Goal: Task Accomplishment & Management: Use online tool/utility

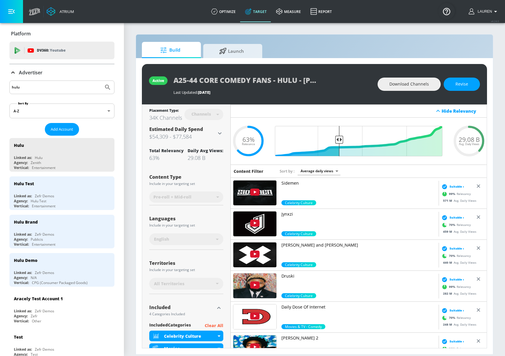
click at [71, 86] on input "hulu" at bounding box center [56, 88] width 89 height 8
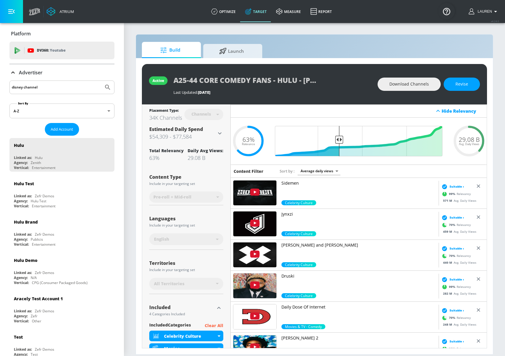
type input "disney channel"
click at [101, 81] on button "Submit Search" at bounding box center [107, 87] width 13 height 13
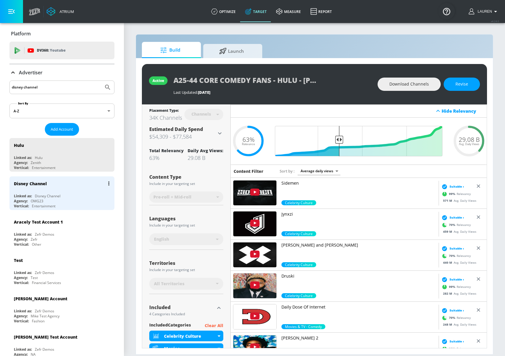
click at [73, 196] on div "Linked as: Disney Channel" at bounding box center [63, 196] width 99 height 5
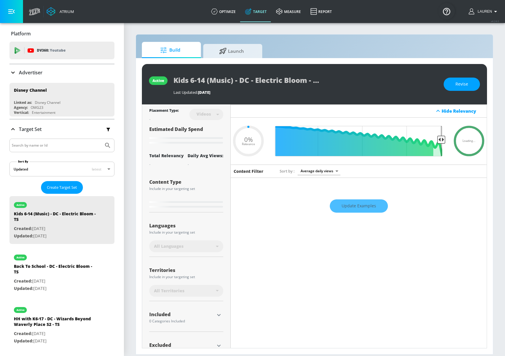
type input "0.05"
click at [228, 54] on span "Launch" at bounding box center [231, 50] width 45 height 14
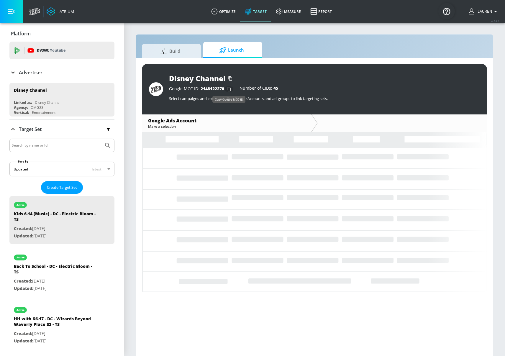
click at [227, 88] on icon "button" at bounding box center [229, 89] width 4 height 4
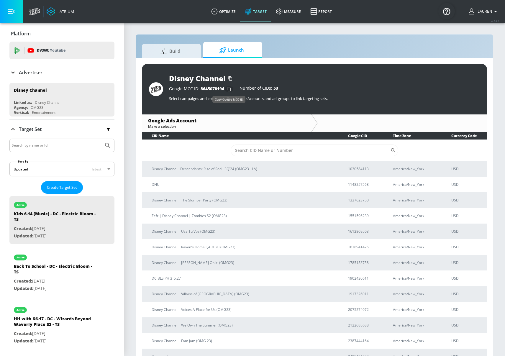
click at [228, 89] on icon "button" at bounding box center [228, 88] width 9 height 9
click at [259, 148] on input "Sort By" at bounding box center [311, 151] width 160 height 12
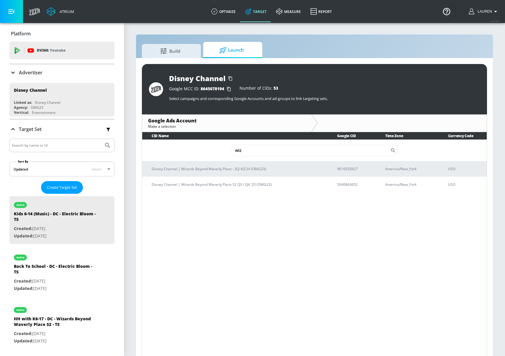
type input "wiz"
click at [232, 207] on div "CID Name Google CID Time Zone Currency Code wiz ​ Disney Channel | Wizards Beyo…" at bounding box center [314, 245] width 345 height 226
click at [224, 168] on p "Disney Channel | Wizards Beyond Waverly Place - 3Q-4Q'24 (OMG23)" at bounding box center [237, 169] width 171 height 6
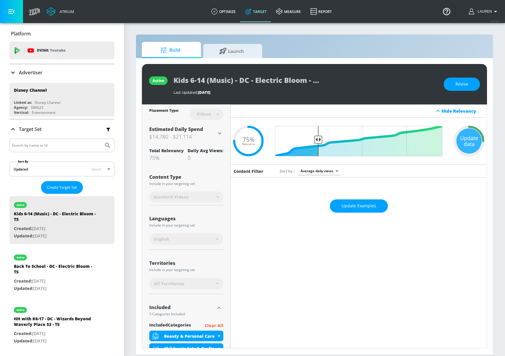
click at [33, 149] on div at bounding box center [61, 146] width 105 height 14
click at [34, 146] on input "Search by name or Id" at bounding box center [56, 146] width 89 height 8
type input "wizards"
click at [101, 139] on button "Submit Search" at bounding box center [107, 145] width 13 height 13
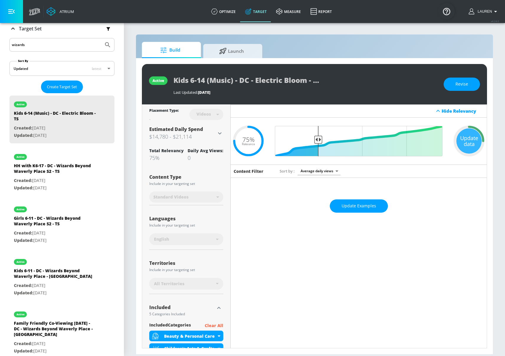
scroll to position [100, 0]
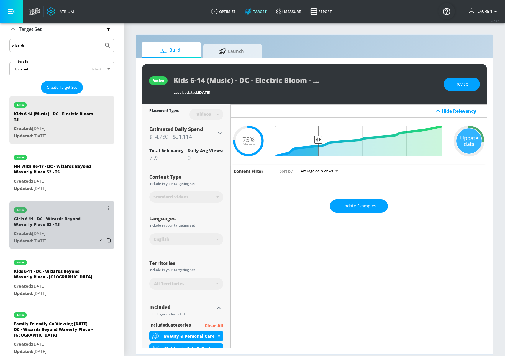
click at [87, 218] on div "Girls 6-11 - DC - Wizards Beyond Waverly Place S2 - TS" at bounding box center [55, 223] width 83 height 14
type input "Girls 6-11 - DC - Wizards Beyond Waverly Place S2 - TS"
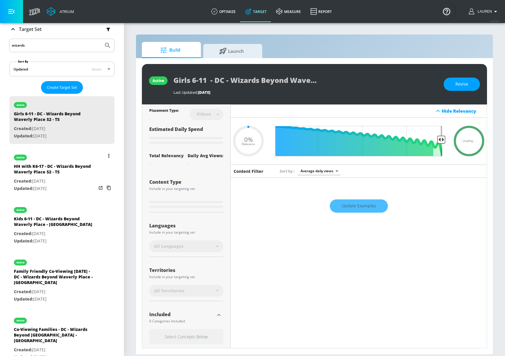
type input "0.7"
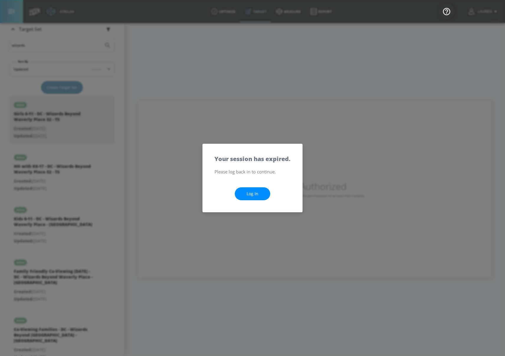
click at [254, 194] on link "Log In" at bounding box center [252, 193] width 35 height 13
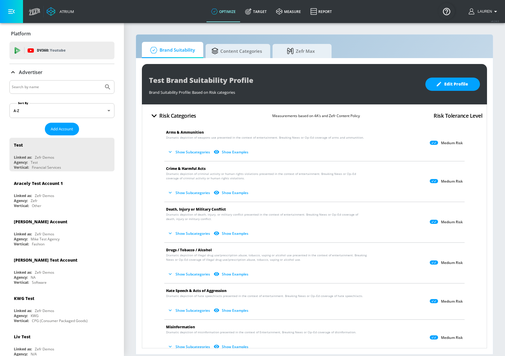
click at [40, 85] on input "Search by name" at bounding box center [56, 87] width 89 height 8
type input "disney channel"
click at [101, 81] on button "Submit Search" at bounding box center [107, 87] width 13 height 13
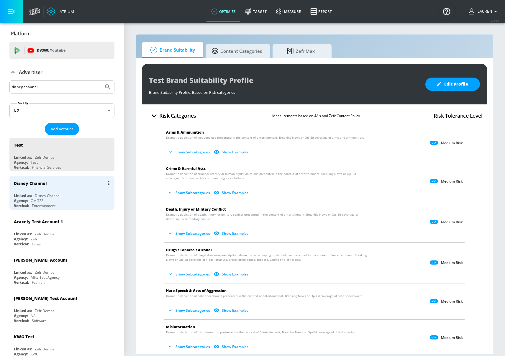
click at [70, 199] on div "Agency: OMG23" at bounding box center [63, 200] width 99 height 5
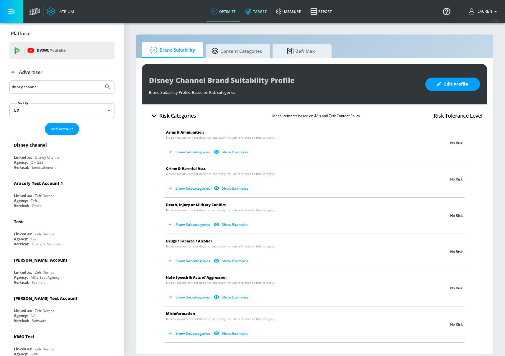
click at [261, 9] on link "Target" at bounding box center [256, 11] width 31 height 21
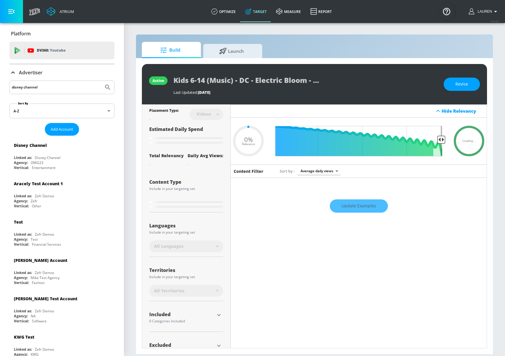
type input "0.05"
click at [230, 50] on span "Launch" at bounding box center [231, 50] width 45 height 14
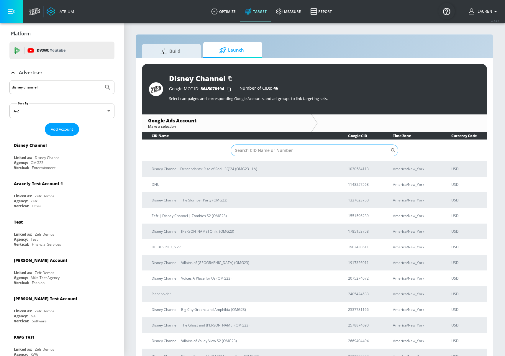
click at [247, 145] on input "Sort By" at bounding box center [311, 151] width 160 height 12
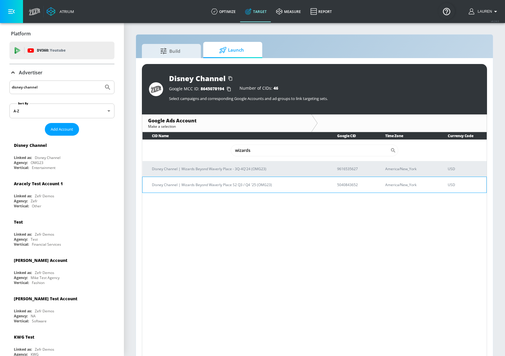
type input "wizards"
click at [220, 184] on p "Disney Channel | Wizards Beyond Waverly Place S2 Q3 / Q4 '25 (OMG23)" at bounding box center [237, 185] width 171 height 6
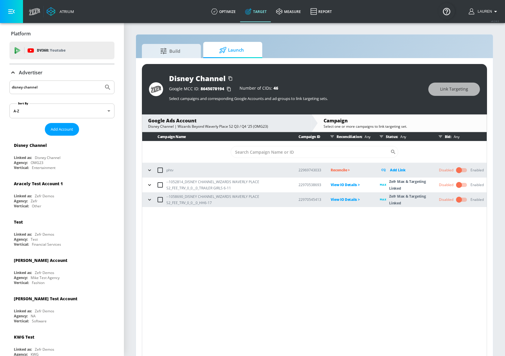
click at [148, 185] on icon "button" at bounding box center [150, 185] width 6 height 6
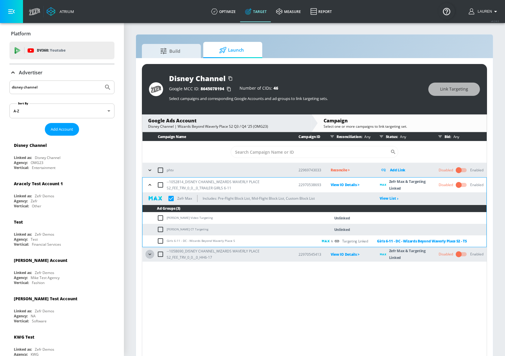
click at [150, 255] on icon "button" at bounding box center [150, 254] width 6 height 6
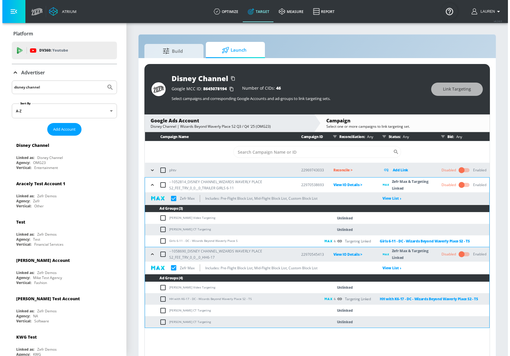
scroll to position [9, 0]
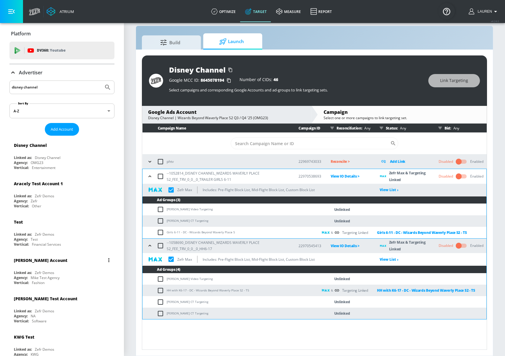
checkbox input "true"
drag, startPoint x: 178, startPoint y: 302, endPoint x: 249, endPoint y: 301, distance: 71.7
click at [250, 302] on td "Taylor Swift CT Targeting" at bounding box center [231, 302] width 176 height 12
click at [249, 303] on td "Taylor Swift CT Targeting" at bounding box center [231, 302] width 176 height 12
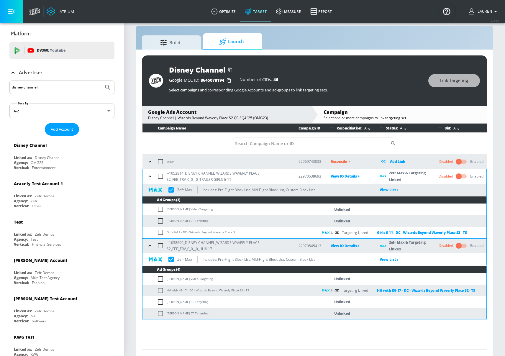
checkbox input "true"
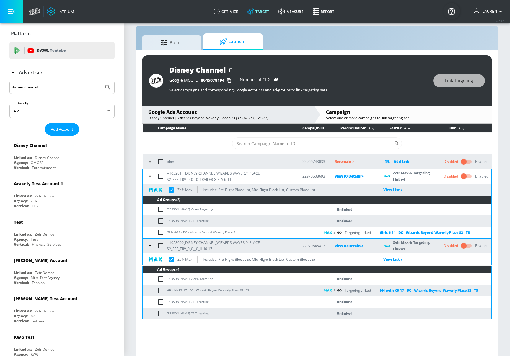
click at [350, 331] on div "Campaign Name Campaign ID Reconciliation: Any Status: Any Bid: Any ​ phtv 22969…" at bounding box center [317, 237] width 350 height 226
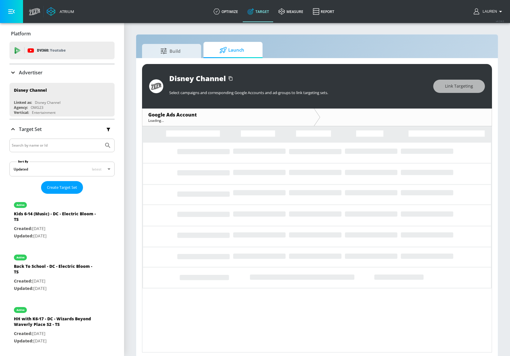
scroll to position [3, 0]
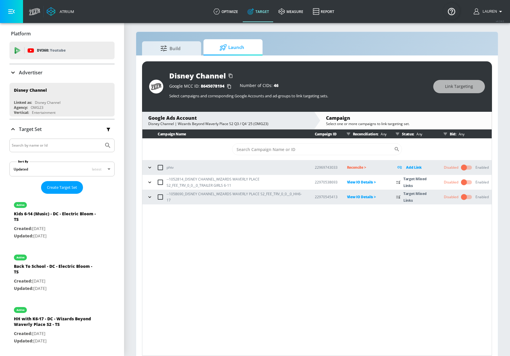
click at [143, 183] on td "--1052814_DISNEY CHANNEL_WIZARDS WAVERLY PLACE S2_FEE_TRV_0_0__0_TRAILER GIRLS …" at bounding box center [223, 182] width 163 height 15
click at [149, 183] on icon "button" at bounding box center [149, 182] width 3 height 1
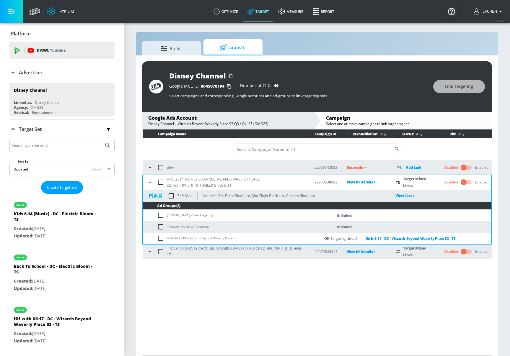
click at [150, 250] on icon "button" at bounding box center [150, 252] width 6 height 6
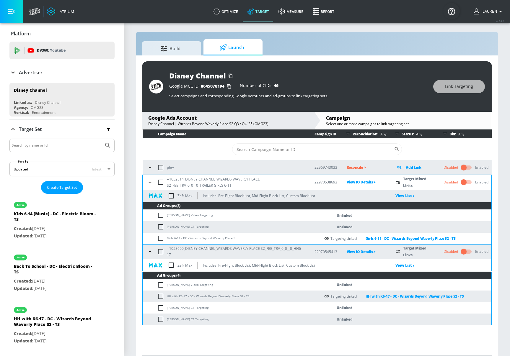
scroll to position [9, 0]
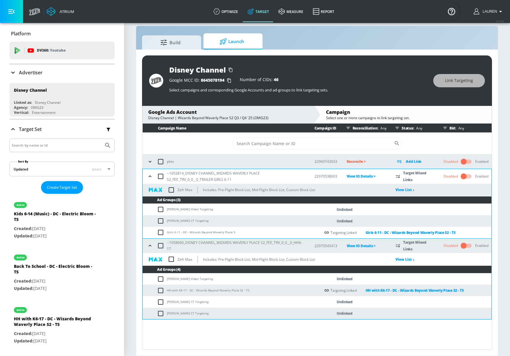
click at [286, 344] on div "Campaign Name Campaign ID Reconciliation: Any Status: Any Bid: Any ​ phtv 22969…" at bounding box center [317, 237] width 350 height 226
click at [161, 232] on input "checkbox" at bounding box center [162, 232] width 10 height 7
checkbox input "true"
click at [451, 80] on span "Link Targeting" at bounding box center [459, 80] width 28 height 7
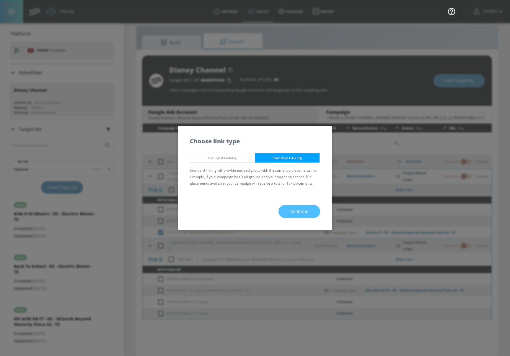
click at [299, 211] on span "Continue" at bounding box center [299, 211] width 18 height 7
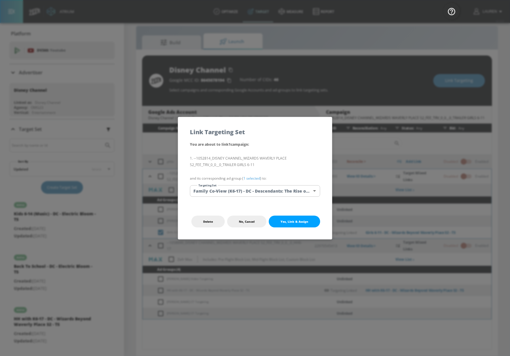
click at [253, 177] on link "1 selected" at bounding box center [251, 178] width 17 height 5
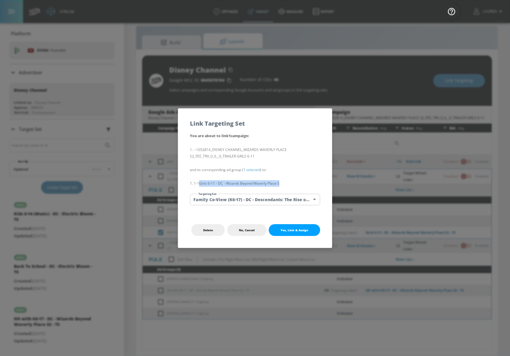
drag, startPoint x: 200, startPoint y: 183, endPoint x: 310, endPoint y: 187, distance: 109.6
click at [310, 187] on li "1-1 Girls 6-11 - DC - Wizards Beyond Waverly Place S" at bounding box center [255, 183] width 130 height 6
copy li "Girls 6-11 - DC - Wizards Beyond Waverly Place S"
click at [307, 200] on body "Atrium optimize Target measure Report optimize Target measure Report v 4.24.0 L…" at bounding box center [255, 173] width 510 height 365
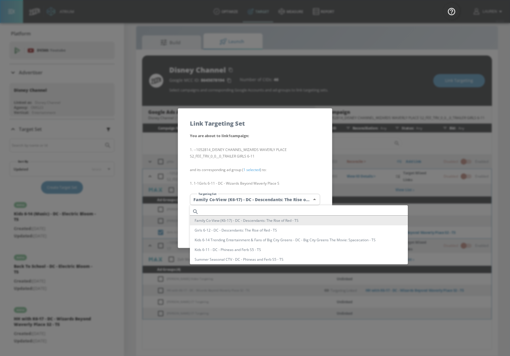
click at [288, 210] on input "text" at bounding box center [304, 212] width 207 height 8
paste input "Girls 6-11 - DC - Wizards Beyond Waverly Place S"
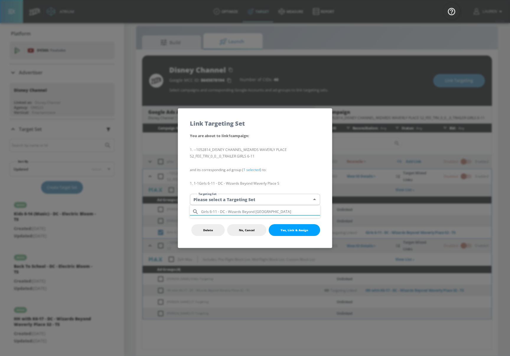
type input "Girls 6-11 - DC - Wizards Beyond Waverly Place"
click at [199, 212] on div "Girls 6-11 - DC - Wizards Beyond Waverly Place" at bounding box center [255, 212] width 130 height 8
click at [202, 213] on div "Delete No, Cancel Yes, Link & Assign" at bounding box center [255, 230] width 154 height 35
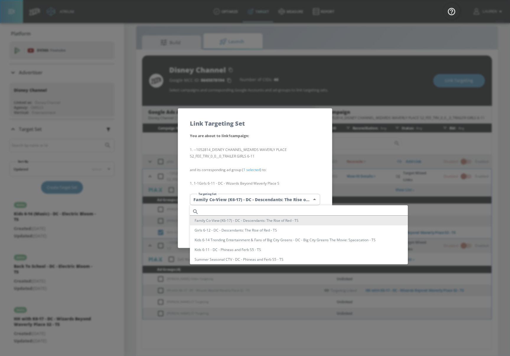
click at [218, 201] on body "Atrium optimize Target measure Report optimize Target measure Report v 4.24.0 L…" at bounding box center [255, 173] width 510 height 365
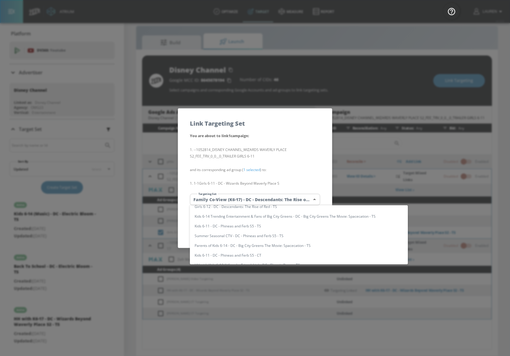
scroll to position [0, 0]
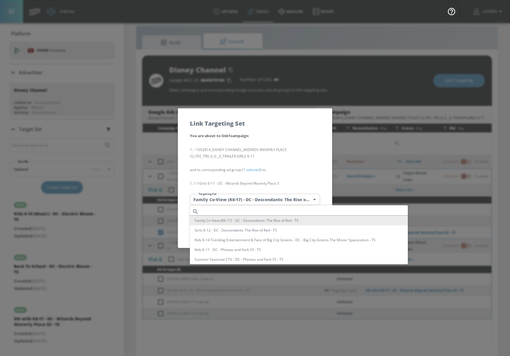
click at [251, 169] on div at bounding box center [255, 178] width 510 height 356
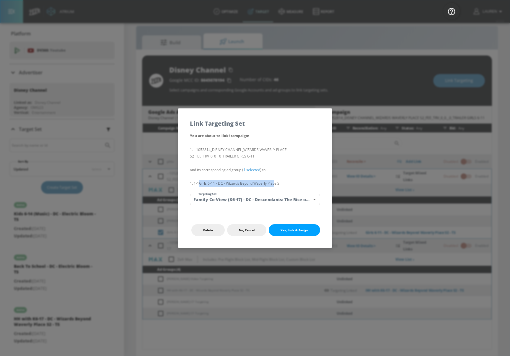
drag, startPoint x: 275, startPoint y: 184, endPoint x: 200, endPoint y: 182, distance: 74.4
click at [200, 182] on li "1-1 Girls 6-11 - DC - Wizards Beyond Waverly Place S" at bounding box center [255, 183] width 130 height 6
copy li "Girls 6-11 - DC - Wizards Beyond Waverly Plac"
click at [263, 200] on body "Atrium optimize Target measure Report optimize Target measure Report v 4.24.0 L…" at bounding box center [255, 173] width 510 height 365
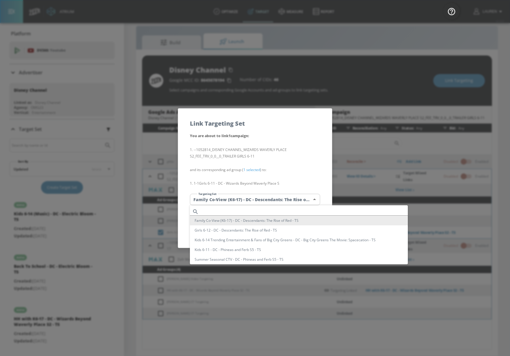
click at [257, 210] on input "text" at bounding box center [304, 212] width 207 height 8
paste input "Girls 6-11 - DC - Wizards Beyond Waverly Plac"
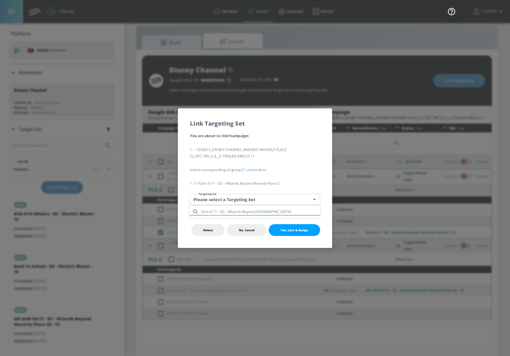
click at [201, 212] on input "Girls 6-11 - DC - Wizards Beyond Waverly Place" at bounding box center [260, 212] width 119 height 8
click at [295, 214] on input "Girls 6-11 - DC - Wizards Beyond Waverly Place" at bounding box center [260, 212] width 119 height 8
click at [288, 213] on input "Girls 6-11 - DC - Wizards Beyond Waverly Place" at bounding box center [260, 212] width 119 height 8
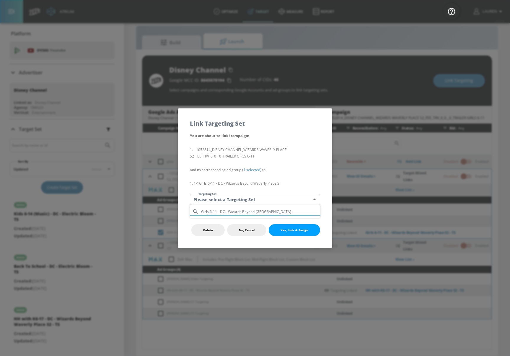
click at [289, 214] on input "Girls 6-11 - DC - Wizards Beyond Waverly Place" at bounding box center [260, 212] width 119 height 8
type input "w"
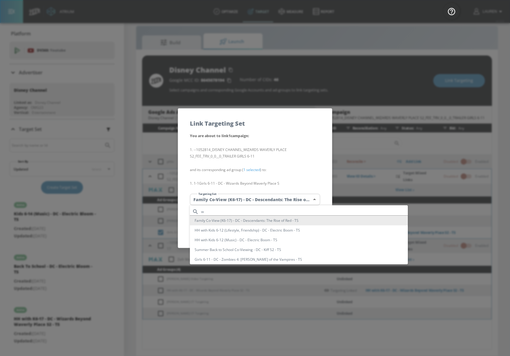
click at [231, 212] on input "w" at bounding box center [304, 212] width 207 height 8
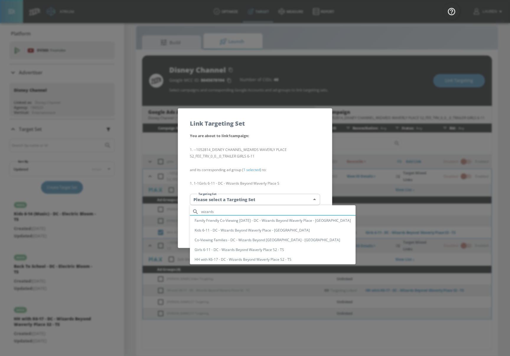
type input "wizards"
click at [243, 251] on li "Girls 6-11 - DC - Wizards Beyond Waverly Place S2 - TS" at bounding box center [273, 250] width 166 height 10
type input "ae25f175-b2e2-48fb-b761-8d4a8df105db"
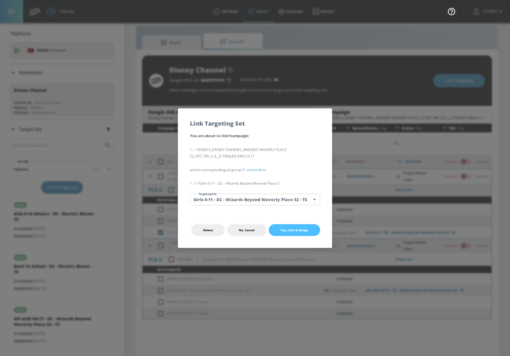
click at [292, 231] on span "Yes, Link & Assign" at bounding box center [294, 230] width 28 height 5
checkbox input "false"
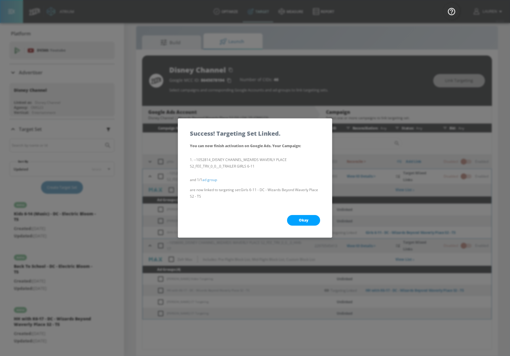
click at [311, 221] on button "Okay" at bounding box center [303, 220] width 33 height 11
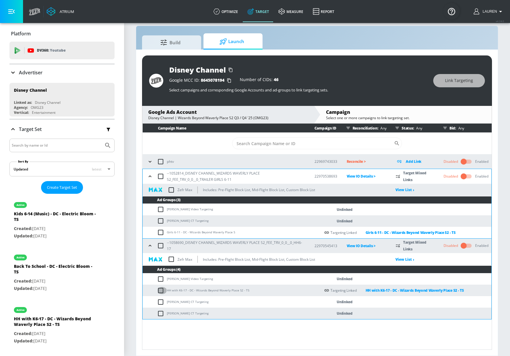
click at [161, 292] on input "checkbox" at bounding box center [162, 290] width 10 height 7
checkbox input "true"
click at [470, 83] on span "Link Targeting" at bounding box center [459, 80] width 28 height 7
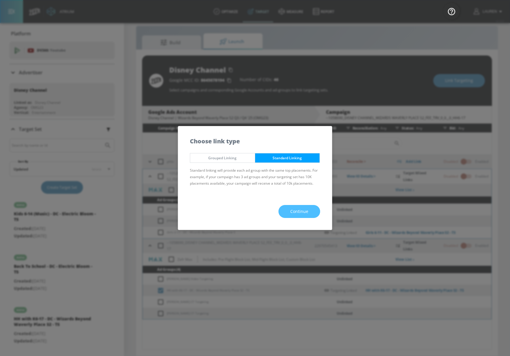
click at [303, 216] on button "Continue" at bounding box center [299, 211] width 42 height 13
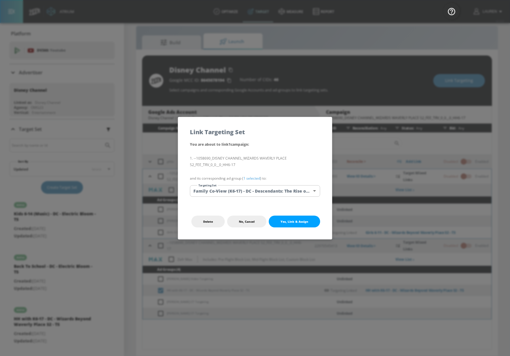
click at [254, 180] on link "1 selected" at bounding box center [251, 178] width 17 height 5
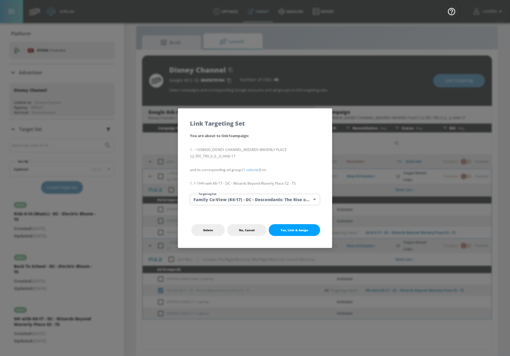
click at [225, 201] on body "Atrium optimize Target measure Report optimize Target measure Report v 4.24.0 L…" at bounding box center [255, 173] width 510 height 365
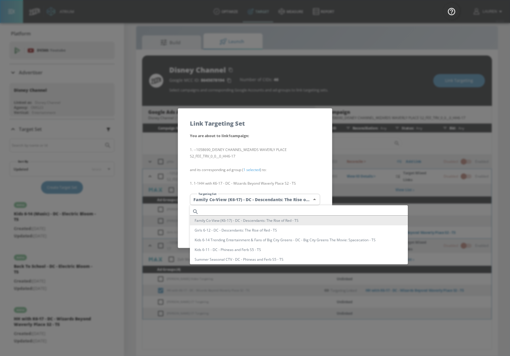
click at [270, 173] on div at bounding box center [255, 178] width 510 height 356
click at [244, 200] on body "Atrium optimize Target measure Report optimize Target measure Report v 4.24.0 L…" at bounding box center [255, 173] width 510 height 365
click at [246, 210] on input "text" at bounding box center [304, 212] width 207 height 8
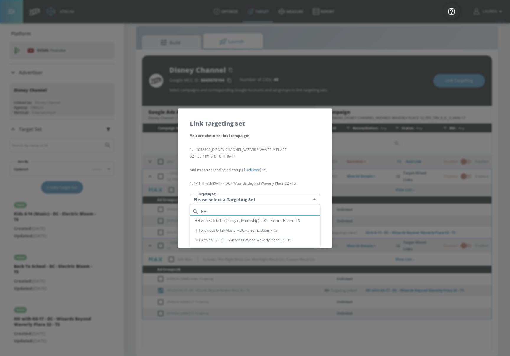
type input "HH"
click at [246, 243] on li "HH with K6-17 - DC - Wizards Beyond Waverly Place S2 - TS" at bounding box center [255, 240] width 130 height 10
type input "462ffca9-1bc4-4149-9b66-57595bfd7368"
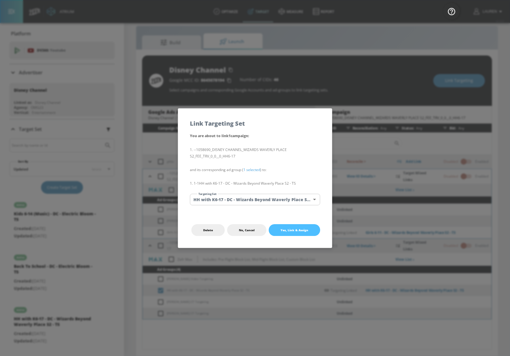
click at [291, 227] on button "Yes, Link & Assign" at bounding box center [294, 230] width 51 height 12
checkbox input "false"
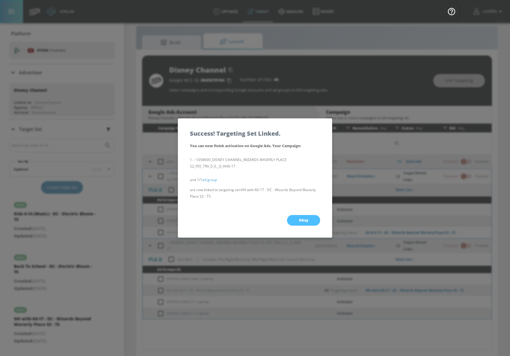
click at [304, 218] on span "Okay" at bounding box center [303, 220] width 9 height 5
